Goal: Navigation & Orientation: Find specific page/section

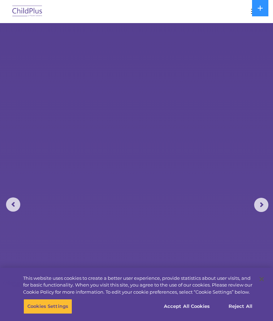
select select "MEDIUM"
click at [260, 208] on rs-arrow at bounding box center [261, 205] width 14 height 14
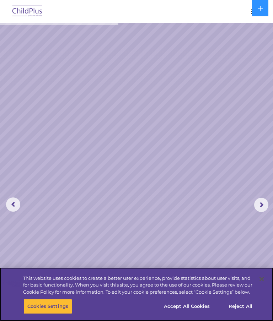
click at [59, 307] on button "Cookies Settings" at bounding box center [47, 306] width 49 height 15
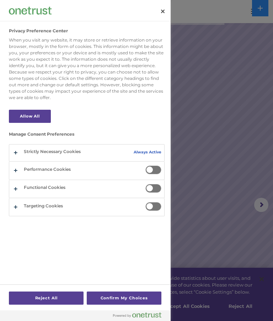
click at [210, 220] on div at bounding box center [136, 160] width 273 height 321
click at [159, 12] on button "Close" at bounding box center [163, 12] width 16 height 16
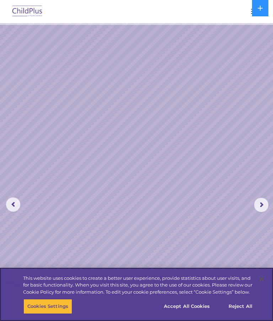
click at [247, 309] on button "Reject All" at bounding box center [240, 306] width 44 height 15
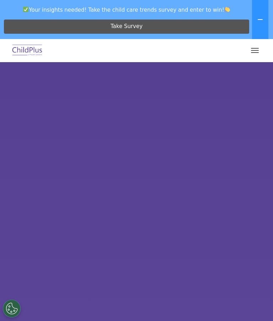
select select "MEDIUM"
click at [252, 48] on span "button" at bounding box center [255, 48] width 8 height 1
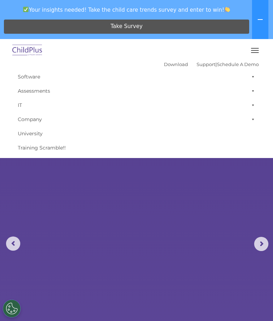
click at [259, 245] on rs-arrow at bounding box center [261, 244] width 14 height 14
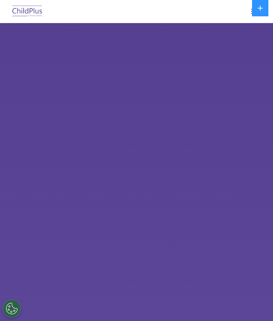
select select "MEDIUM"
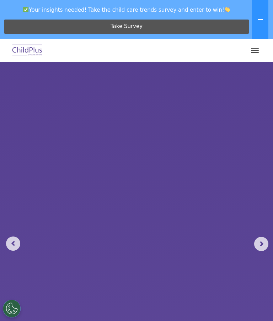
click at [259, 21] on icon at bounding box center [260, 20] width 6 height 6
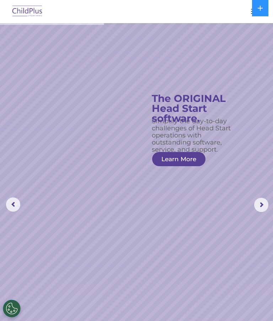
click at [266, 204] on rs-arrow at bounding box center [261, 205] width 14 height 14
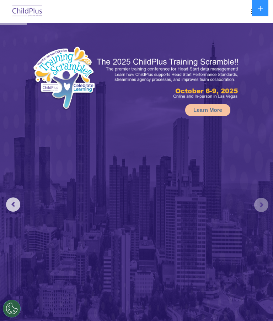
click at [265, 206] on rs-arrow at bounding box center [261, 205] width 14 height 14
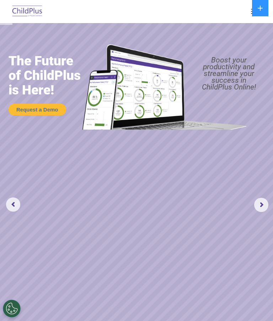
click at [264, 211] on rs-arrow at bounding box center [261, 205] width 14 height 14
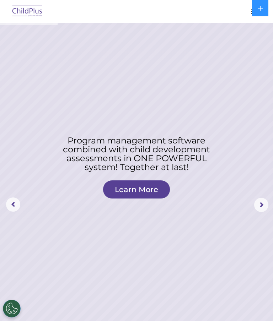
click at [260, 9] on icon at bounding box center [259, 8] width 5 height 5
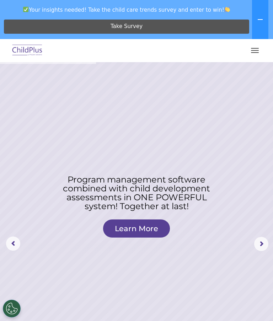
click at [258, 21] on icon at bounding box center [260, 20] width 6 height 6
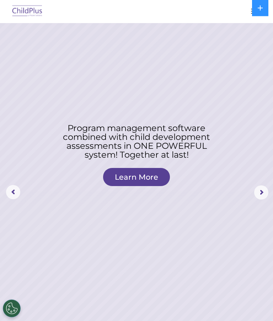
scroll to position [10, 0]
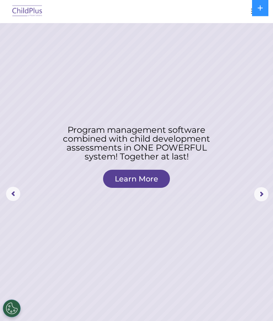
click at [18, 194] on rs-arrow at bounding box center [13, 194] width 14 height 14
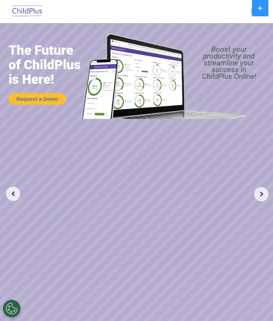
click at [33, 6] on img at bounding box center [27, 11] width 33 height 17
